Goal: Task Accomplishment & Management: Complete application form

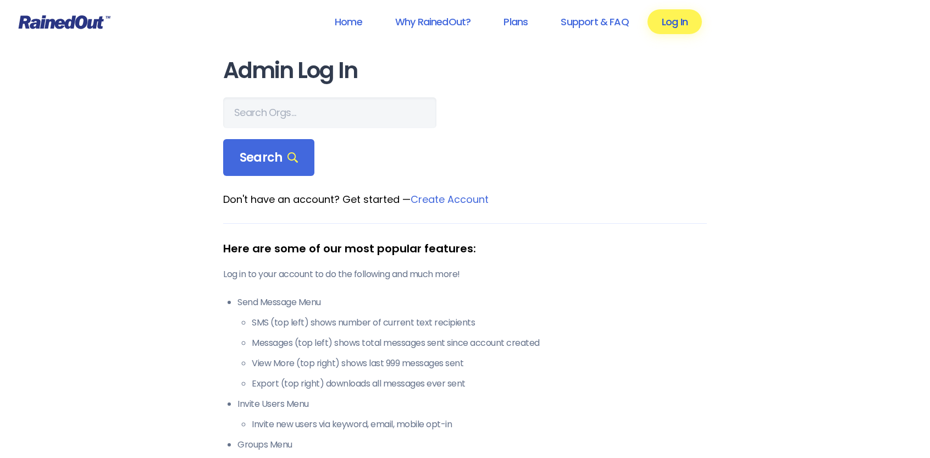
click at [675, 19] on link "Log In" at bounding box center [674, 21] width 54 height 25
click at [672, 19] on link "Log In" at bounding box center [674, 21] width 54 height 25
click at [675, 23] on link "Log In" at bounding box center [674, 21] width 54 height 25
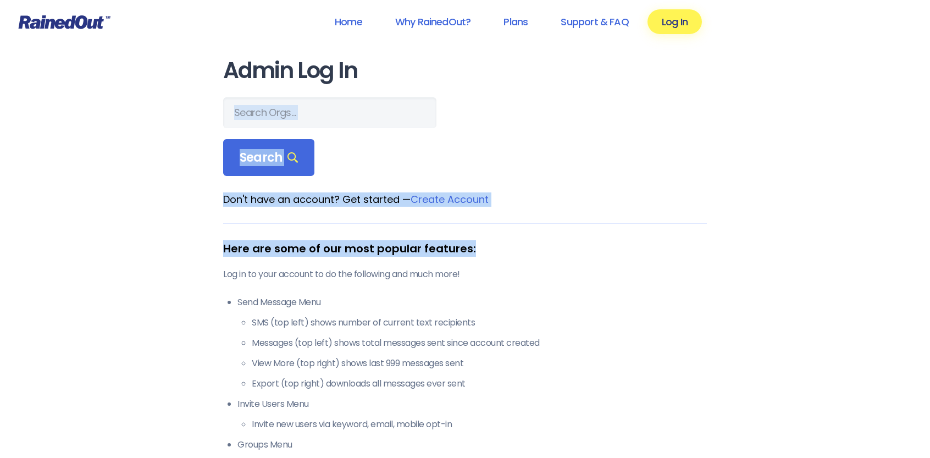
drag, startPoint x: 929, startPoint y: 123, endPoint x: 927, endPoint y: 242, distance: 118.7
click at [927, 242] on div "Home Why RainedOut? Plans Support & FAQ Log In Admin Log In Search Don't have a…" at bounding box center [465, 434] width 930 height 868
drag, startPoint x: 828, startPoint y: 210, endPoint x: 894, endPoint y: 202, distance: 66.0
click at [829, 209] on div "Home Why RainedOut? Plans Support & FAQ Log In Admin Log In Search Don't have a…" at bounding box center [465, 434] width 930 height 868
click at [345, 21] on link "Home" at bounding box center [348, 21] width 56 height 25
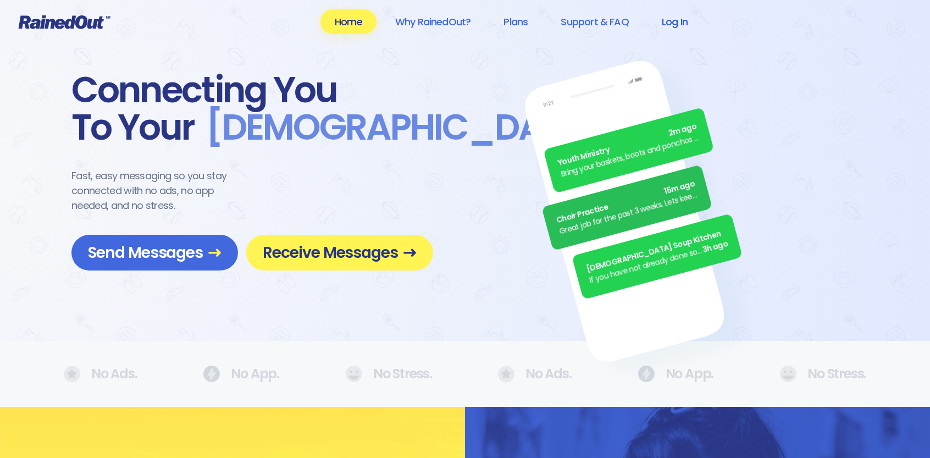
click at [676, 23] on link "Log In" at bounding box center [674, 21] width 54 height 25
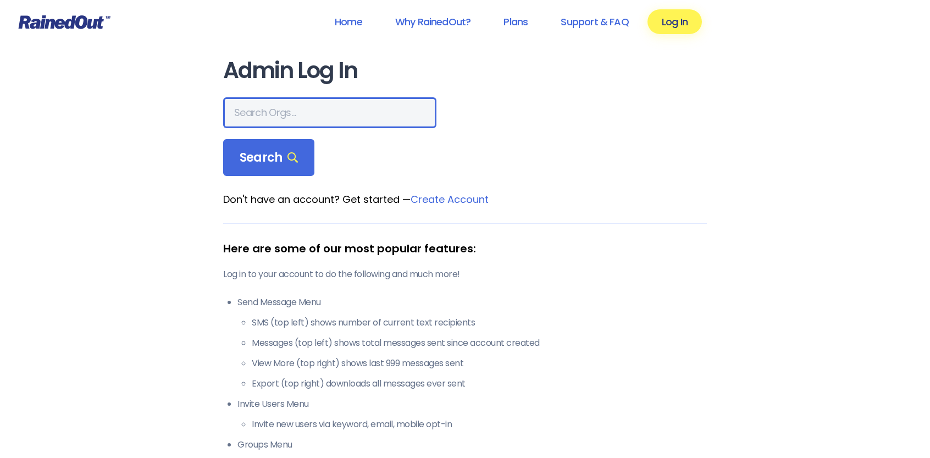
click at [251, 106] on input "text" at bounding box center [329, 112] width 213 height 31
type input "Thrive Sports"
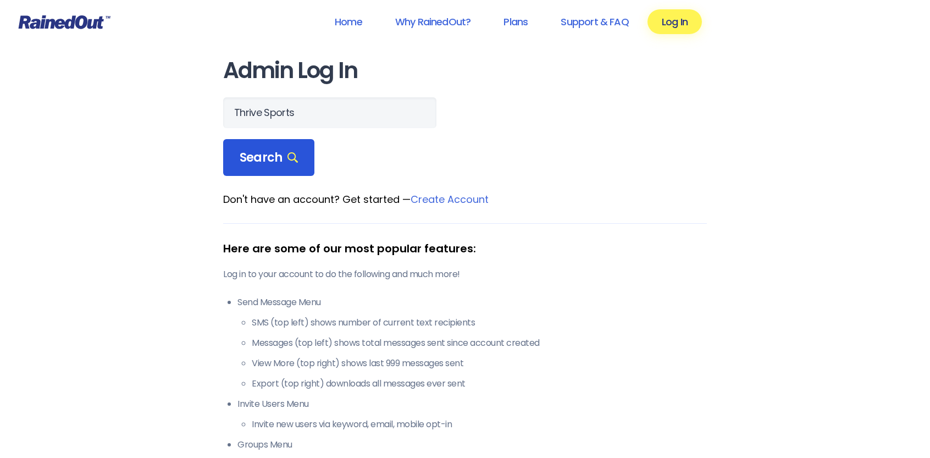
click at [275, 147] on div "Search" at bounding box center [268, 157] width 91 height 37
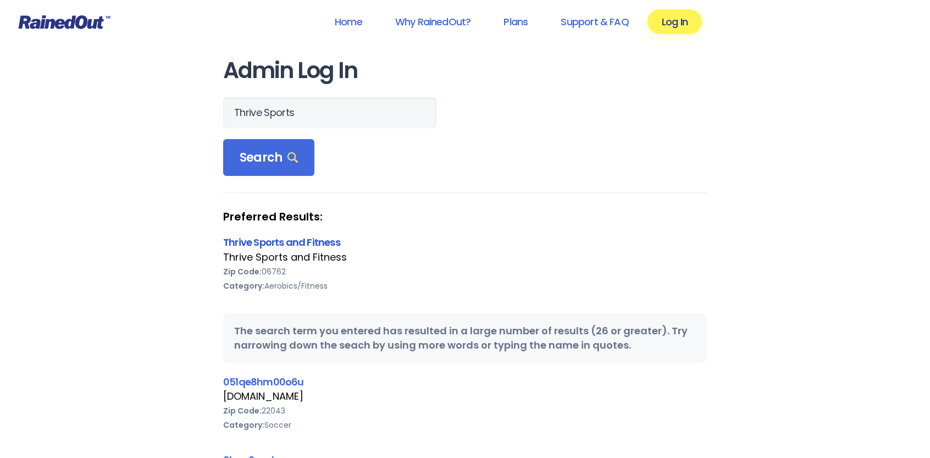
click at [293, 242] on link "Thrive Sports and Fitness" at bounding box center [281, 242] width 117 height 14
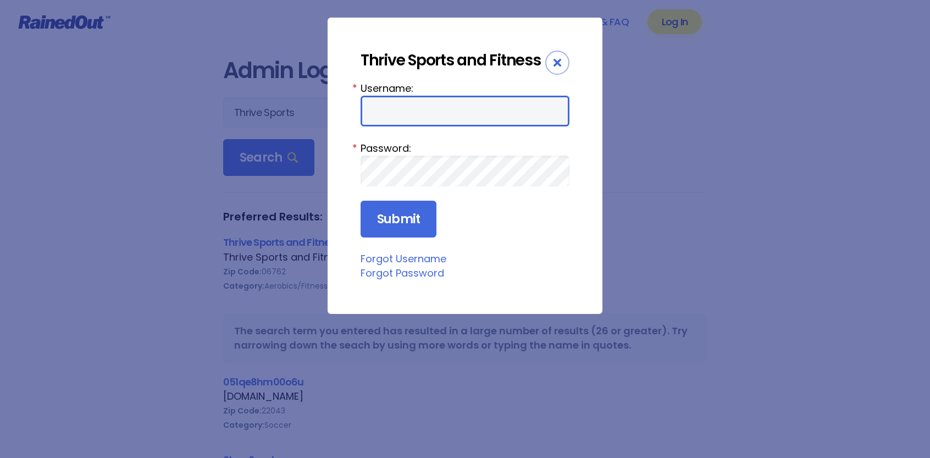
click at [376, 112] on input "Username:" at bounding box center [465, 111] width 209 height 31
type input "thrive"
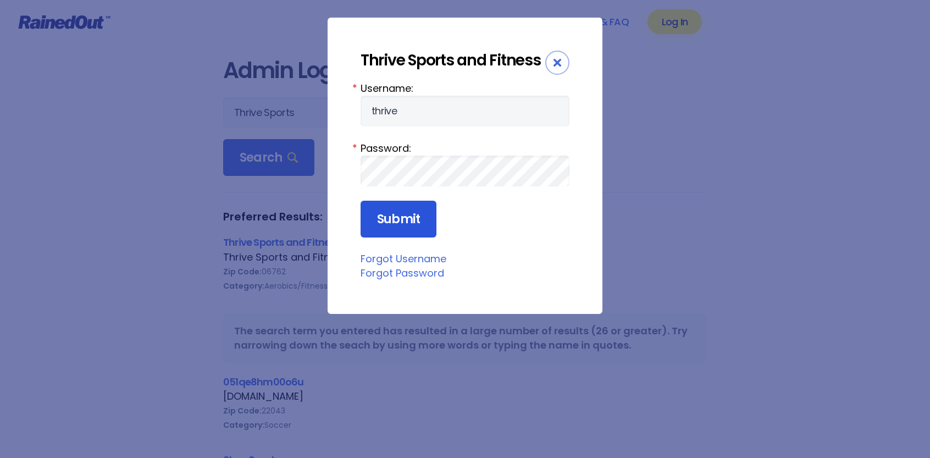
click at [402, 217] on input "Submit" at bounding box center [399, 219] width 76 height 37
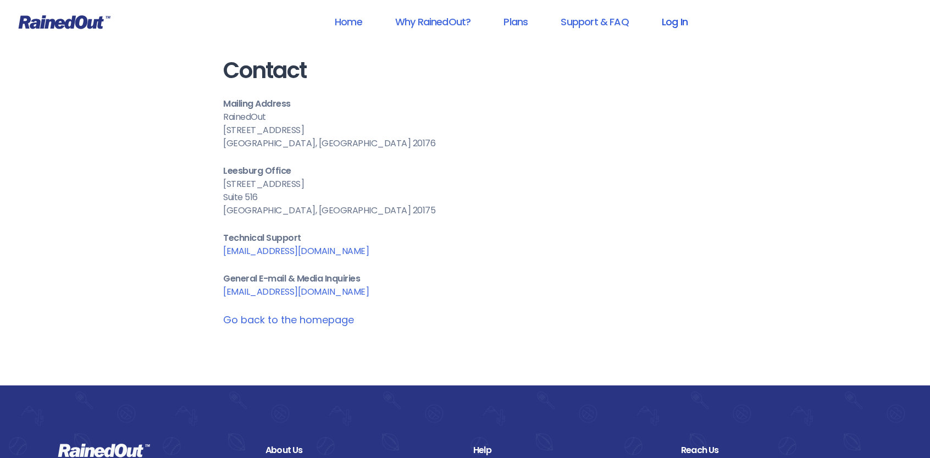
click at [680, 18] on link "Log In" at bounding box center [674, 21] width 54 height 25
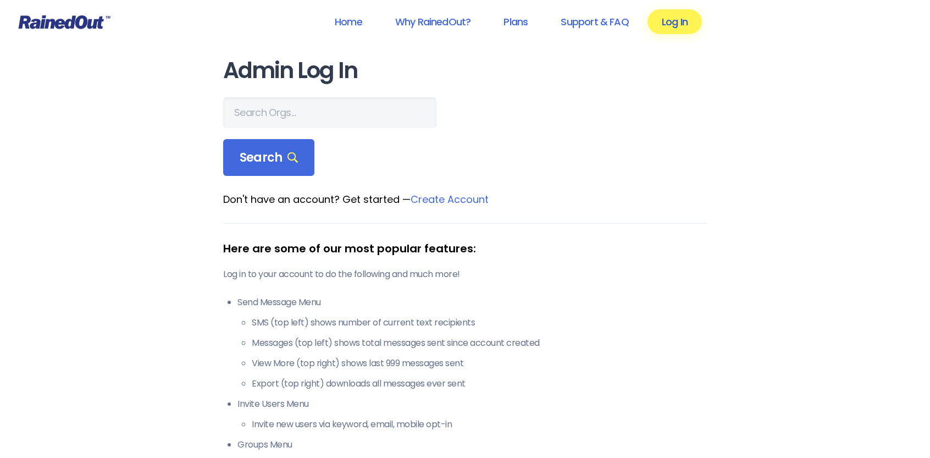
click at [672, 22] on link "Log In" at bounding box center [674, 21] width 54 height 25
click at [346, 19] on link "Home" at bounding box center [348, 21] width 56 height 25
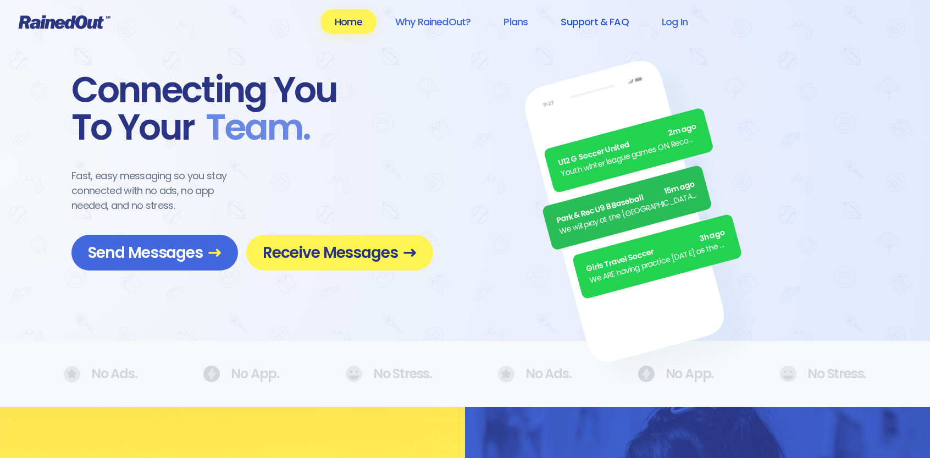
click at [597, 23] on link "Support & FAQ" at bounding box center [594, 21] width 96 height 25
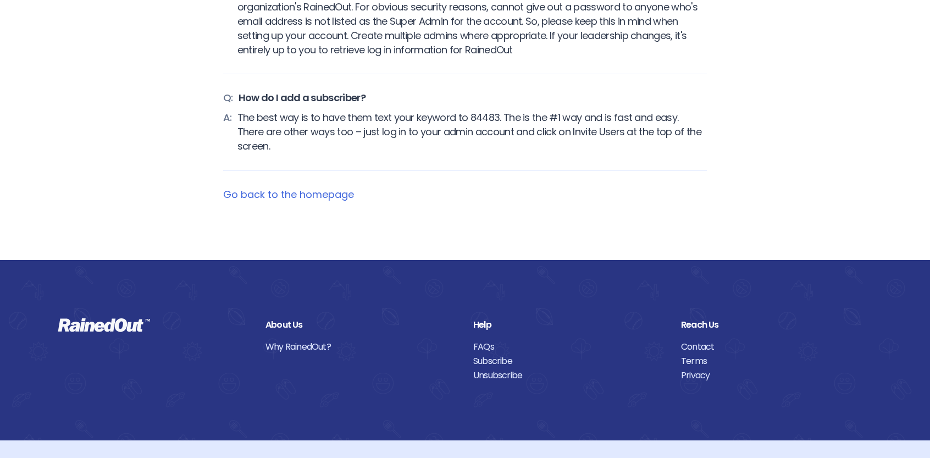
scroll to position [4763, 0]
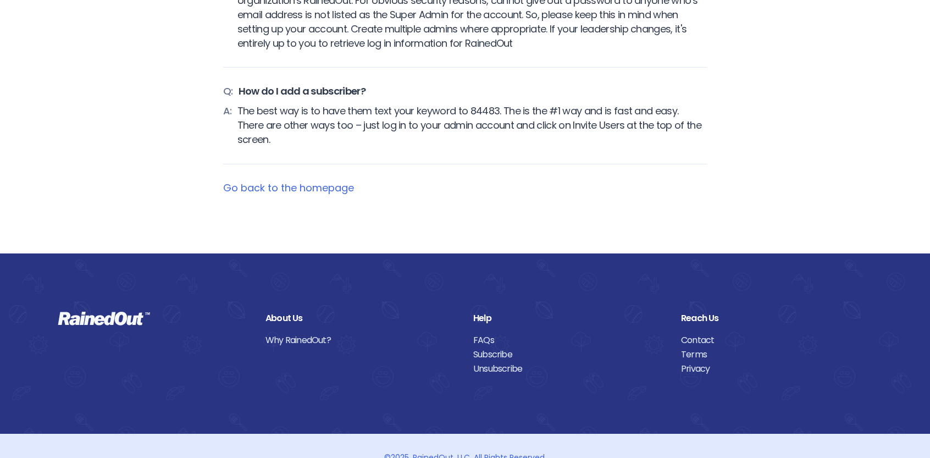
click at [700, 333] on link "Contact" at bounding box center [776, 340] width 191 height 14
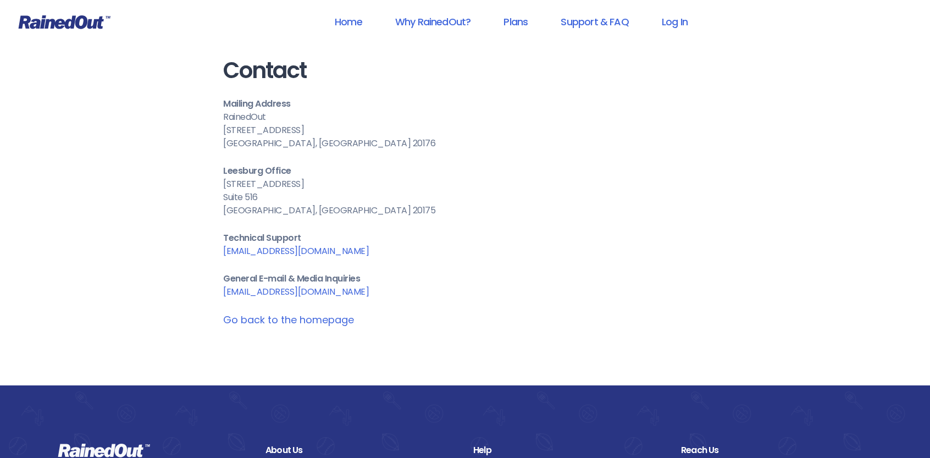
click at [254, 251] on link "[EMAIL_ADDRESS][DOMAIN_NAME]" at bounding box center [296, 251] width 146 height 13
